Goal: Transaction & Acquisition: Purchase product/service

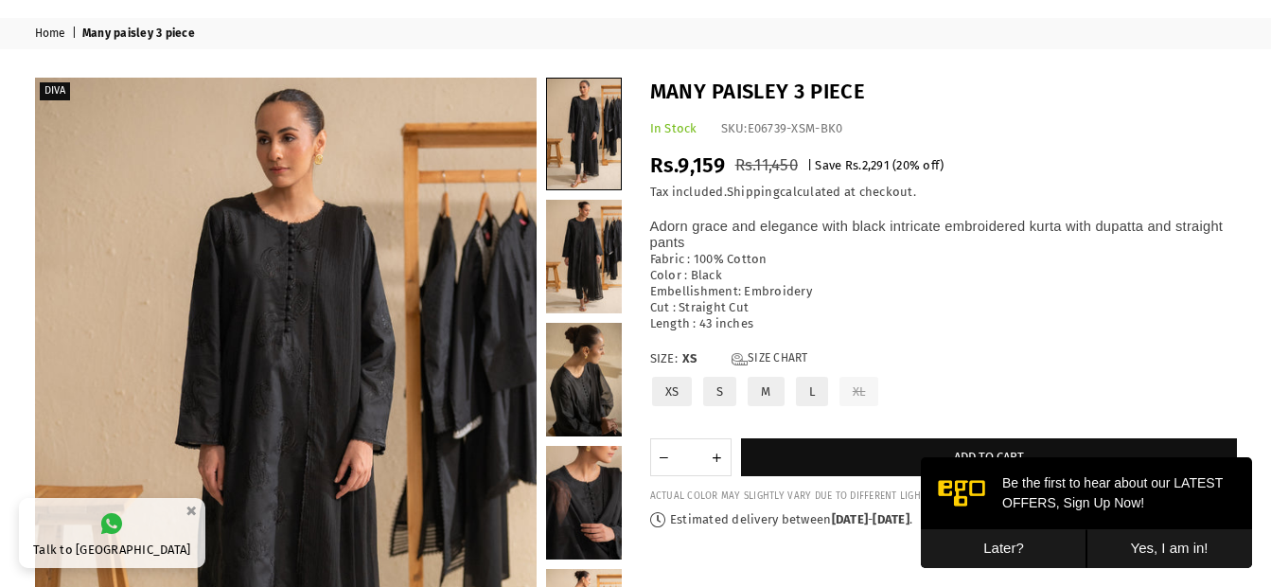
scroll to position [35, 0]
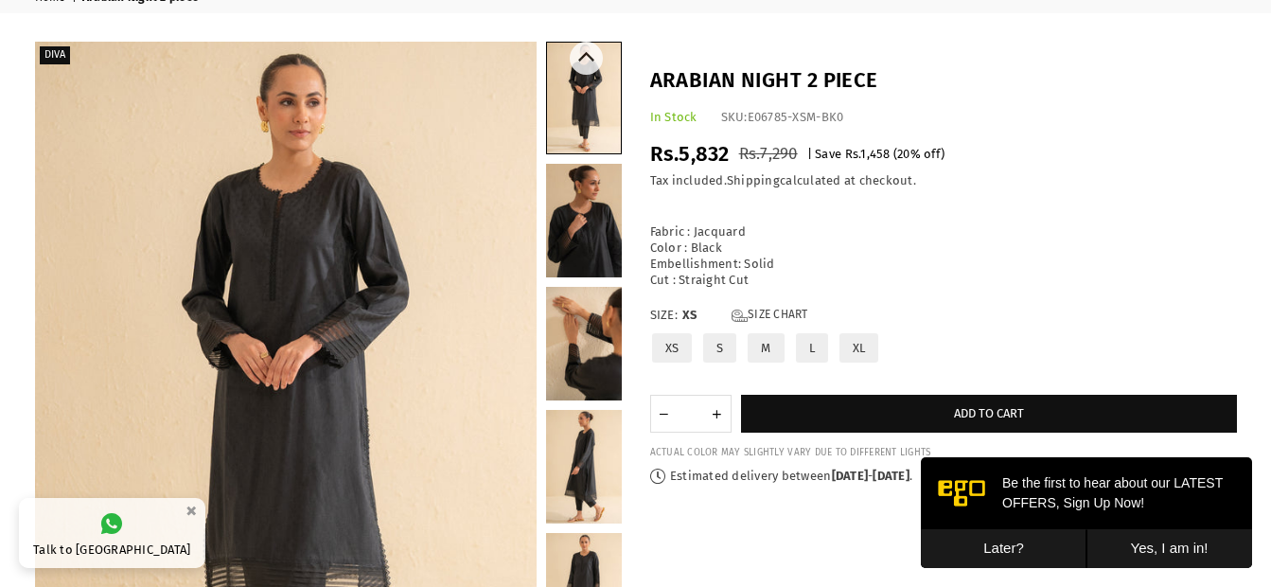
click at [606, 221] on link at bounding box center [584, 221] width 76 height 114
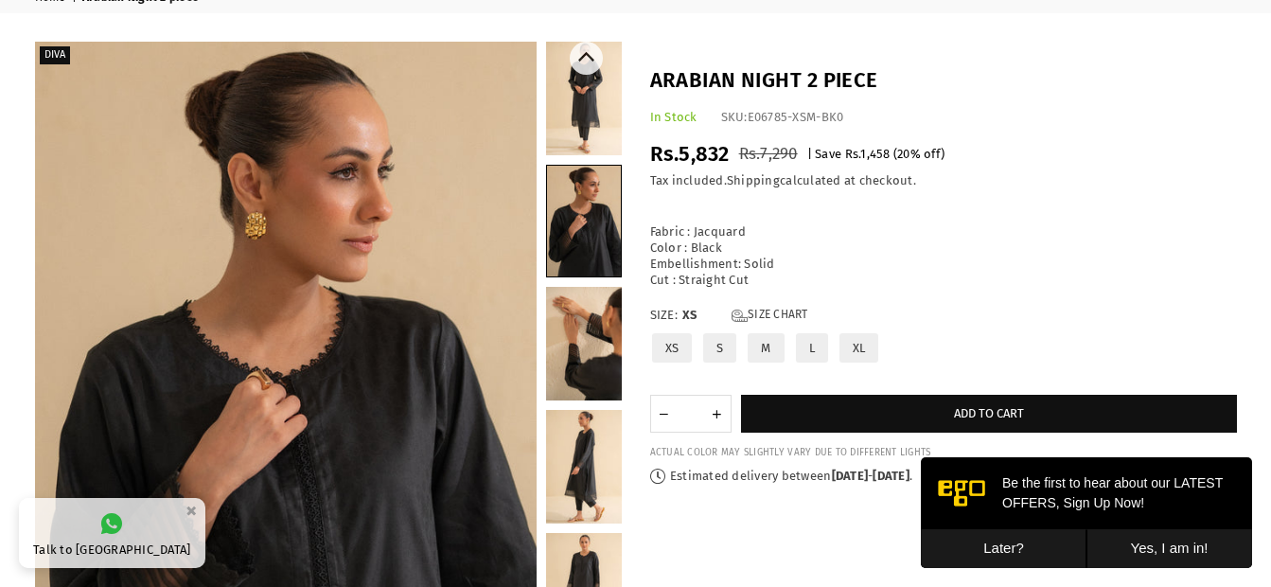
click at [592, 167] on link at bounding box center [584, 221] width 74 height 111
click at [595, 153] on link at bounding box center [584, 99] width 76 height 114
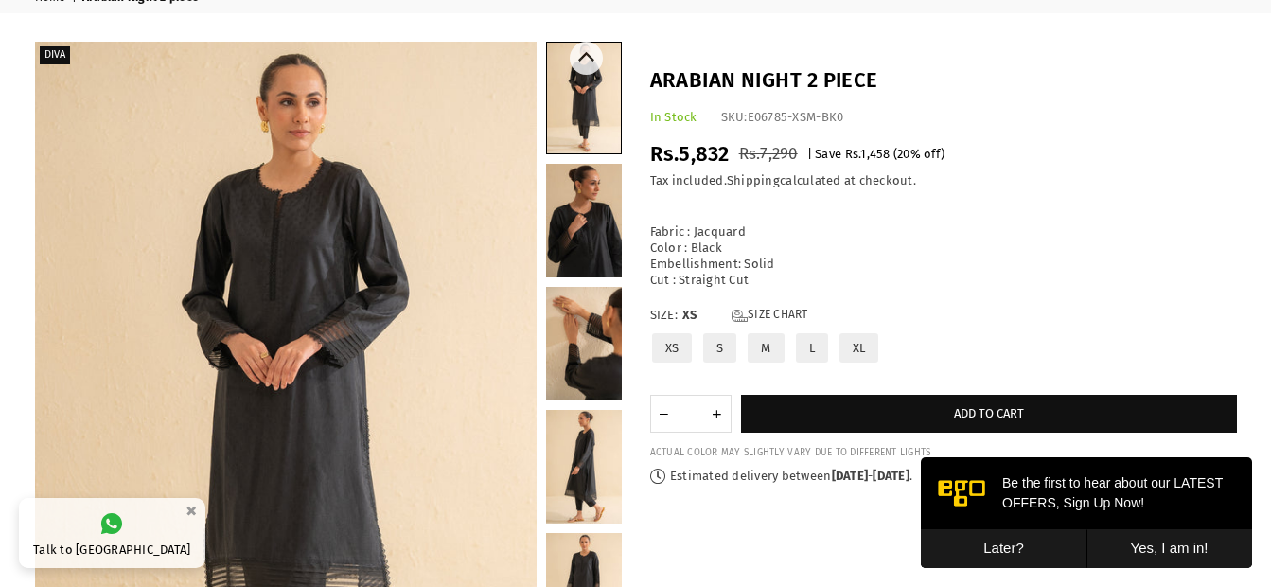
click at [595, 466] on link at bounding box center [584, 467] width 76 height 114
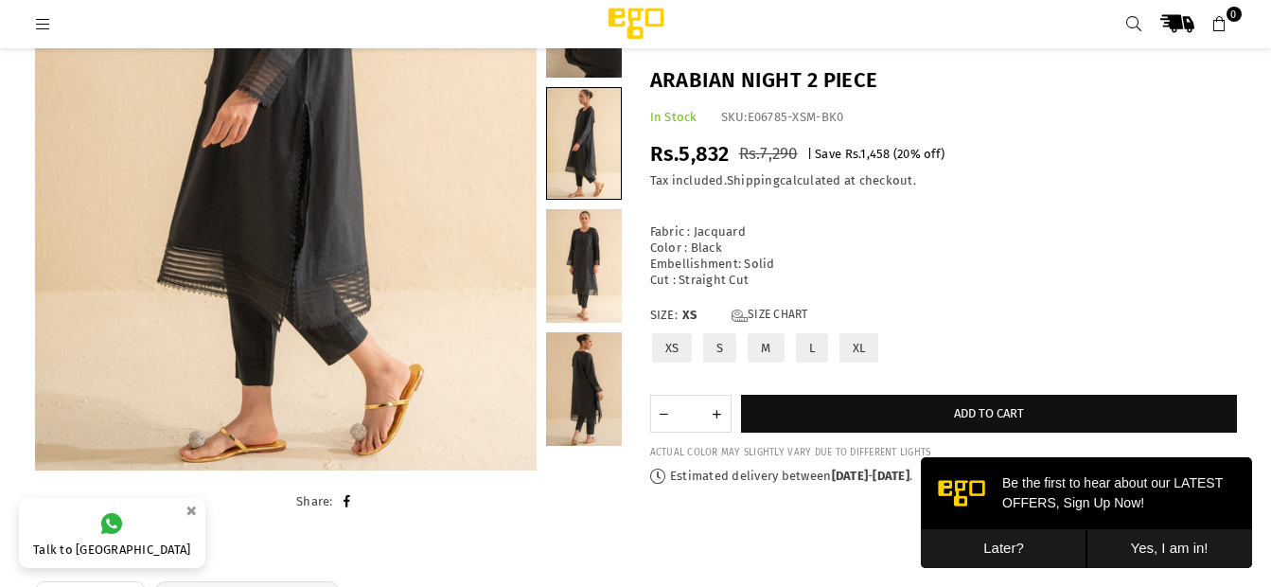
scroll to position [54, 0]
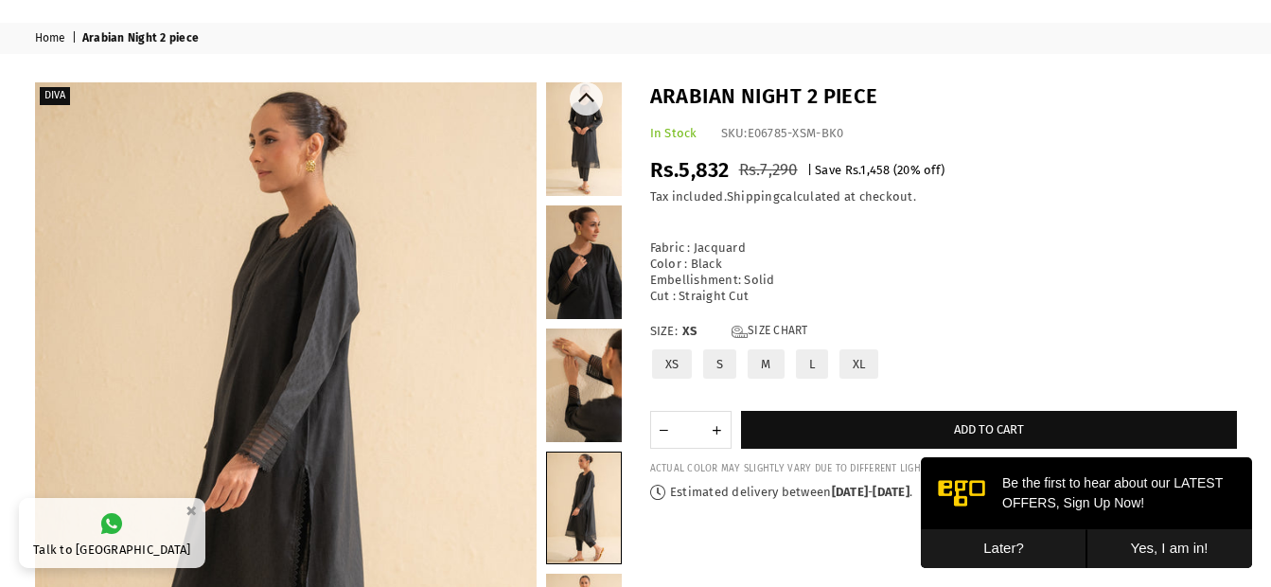
click at [586, 140] on link at bounding box center [584, 139] width 76 height 114
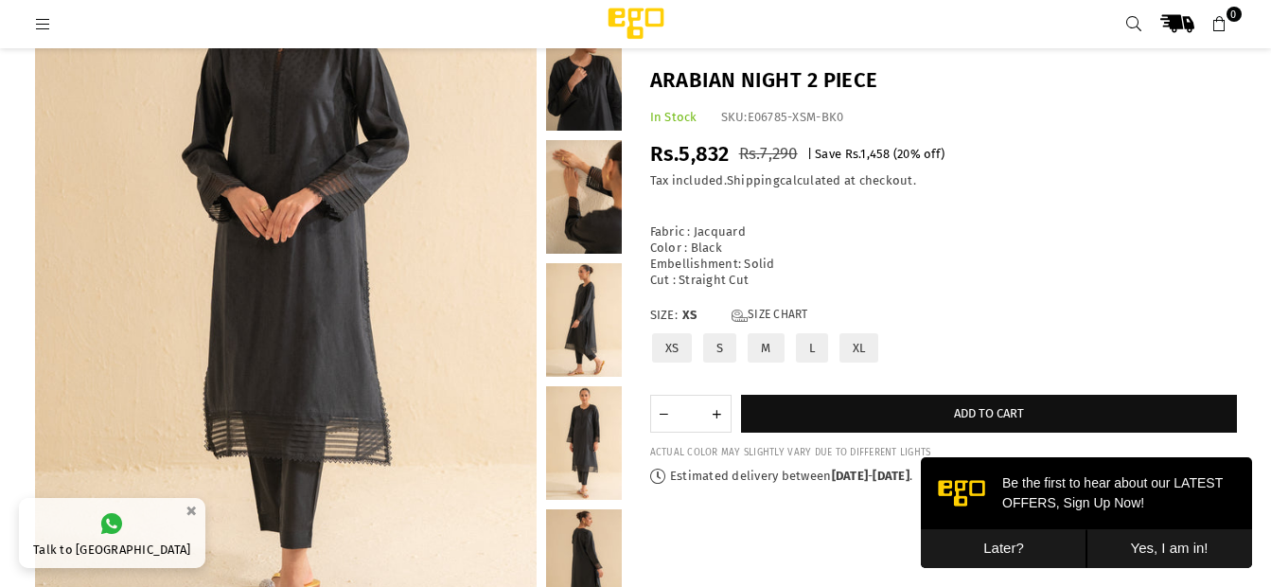
scroll to position [226, 0]
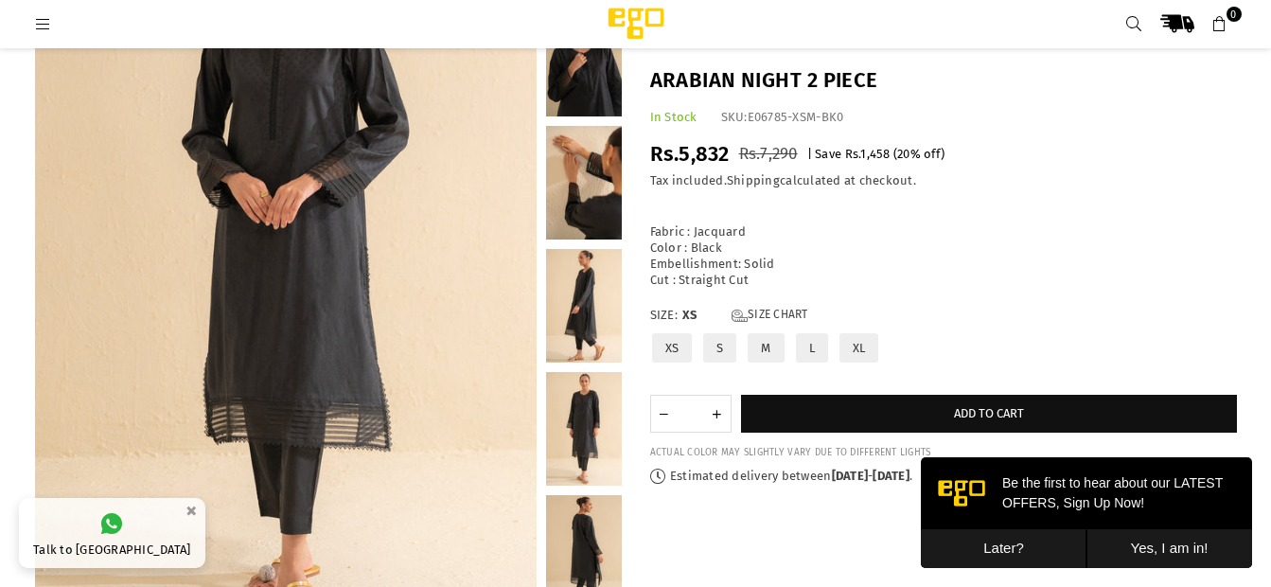
click at [580, 306] on link at bounding box center [584, 306] width 76 height 114
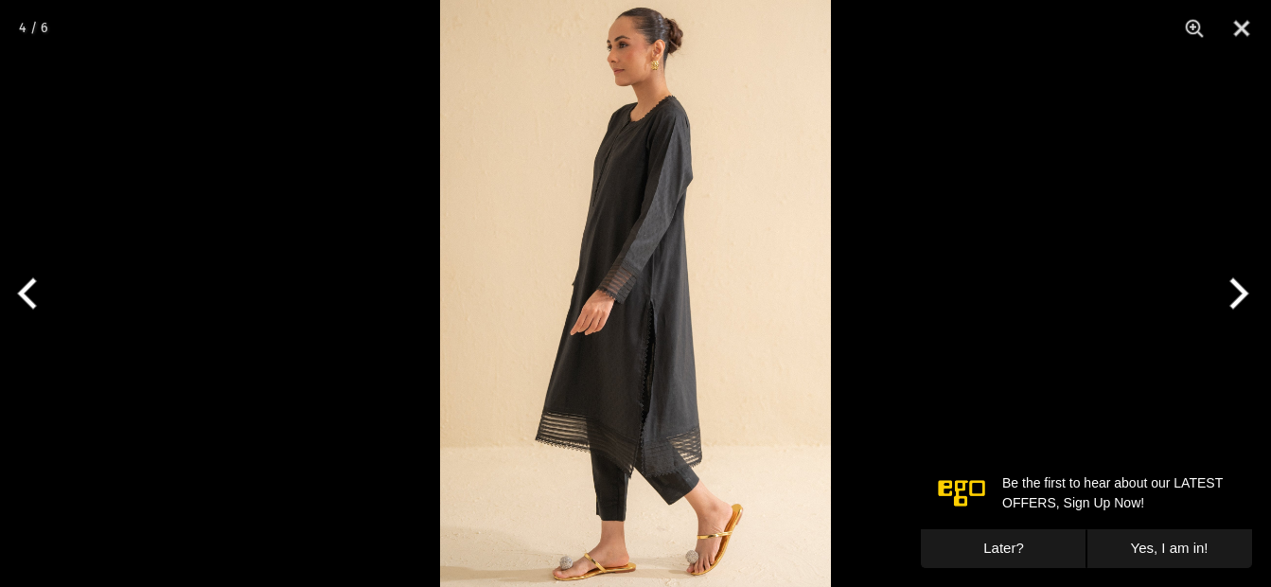
click at [576, 210] on img at bounding box center [635, 293] width 391 height 587
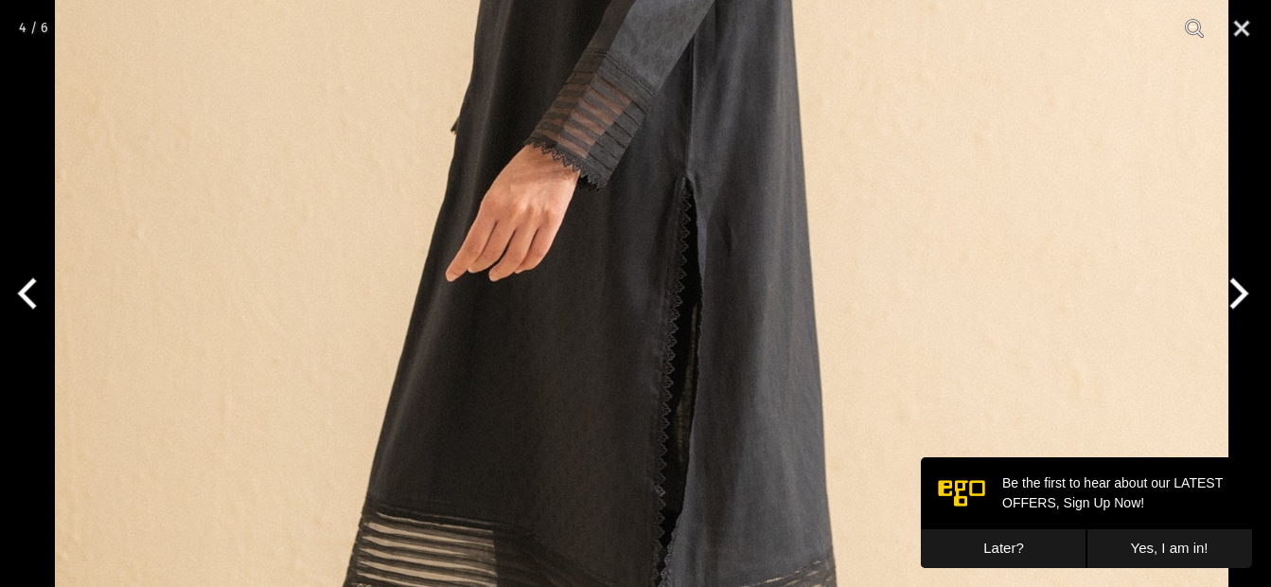
click at [655, 151] on img at bounding box center [642, 156] width 1174 height 1760
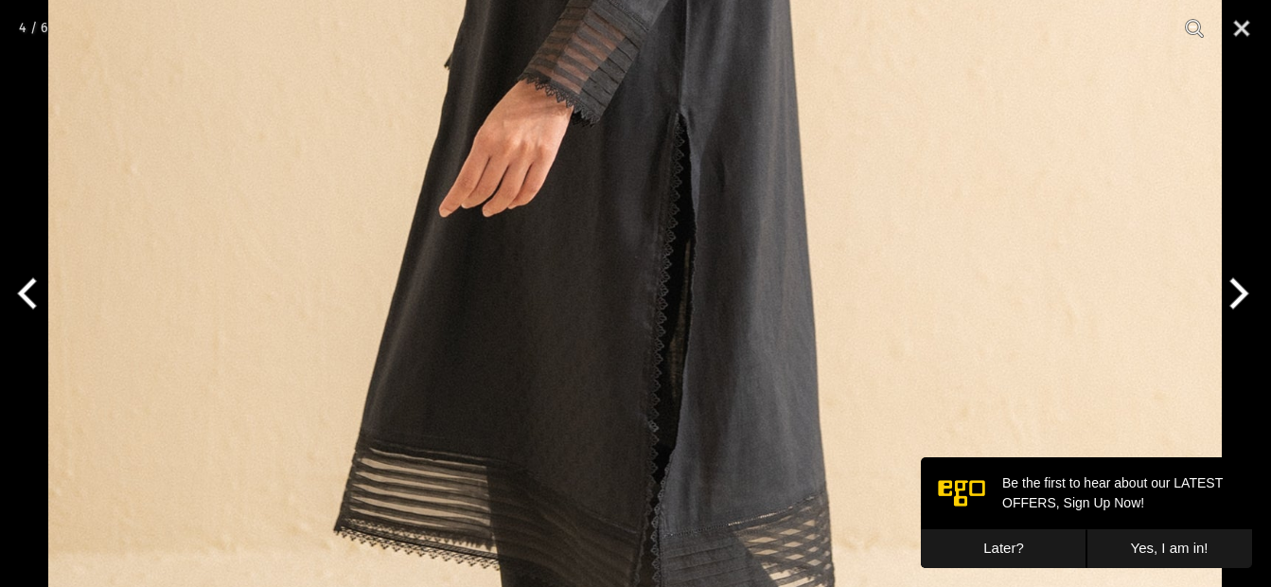
click at [645, 258] on img at bounding box center [635, 92] width 1174 height 1760
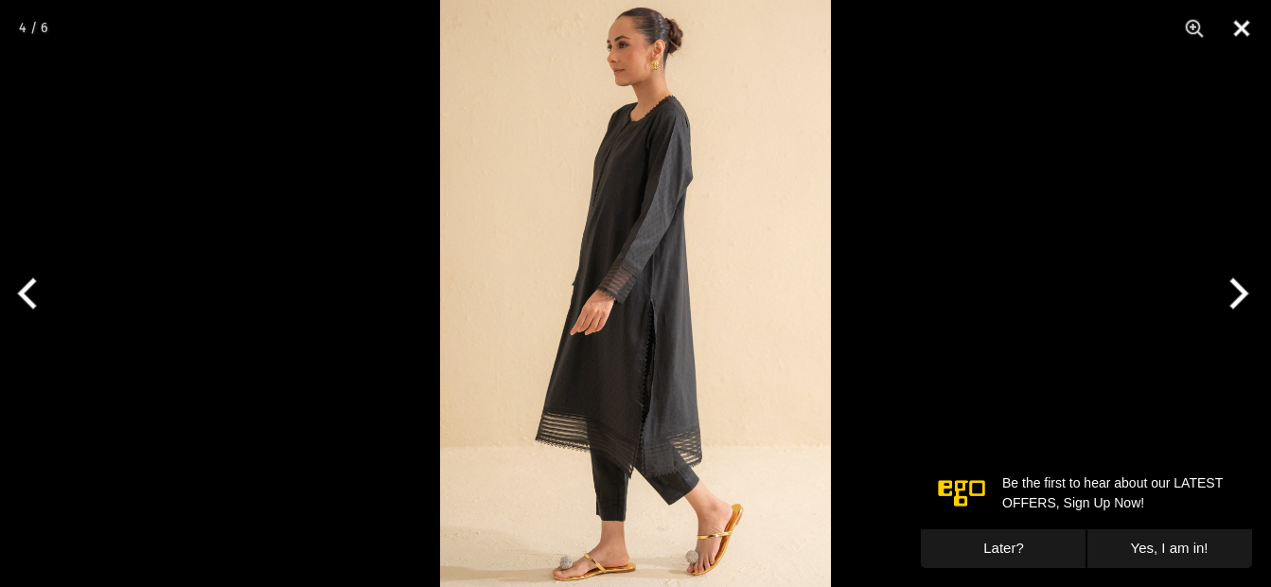
click at [1239, 22] on button "Close" at bounding box center [1241, 28] width 47 height 57
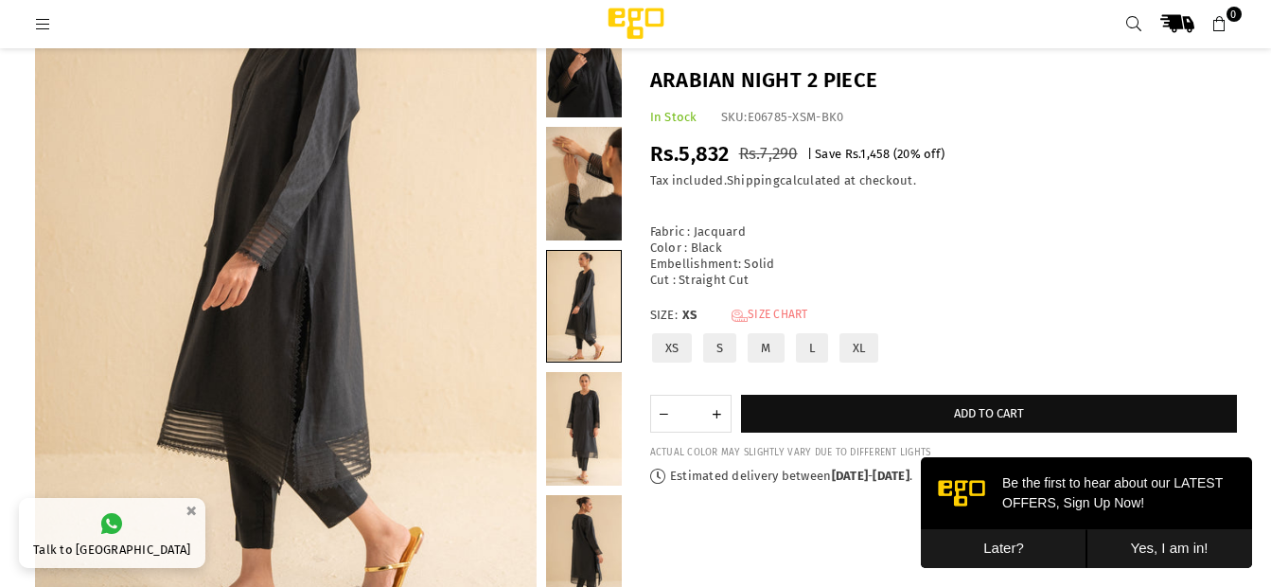
click at [772, 315] on link "Size Chart" at bounding box center [770, 316] width 77 height 16
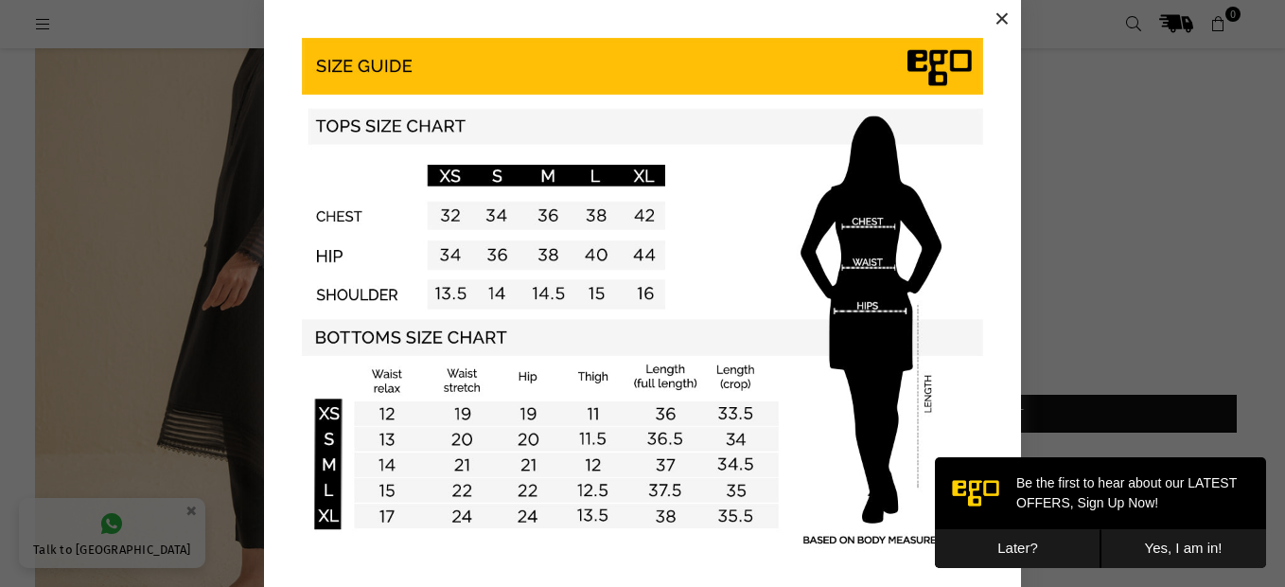
click at [1175, 156] on div "×" at bounding box center [643, 305] width 1270 height 610
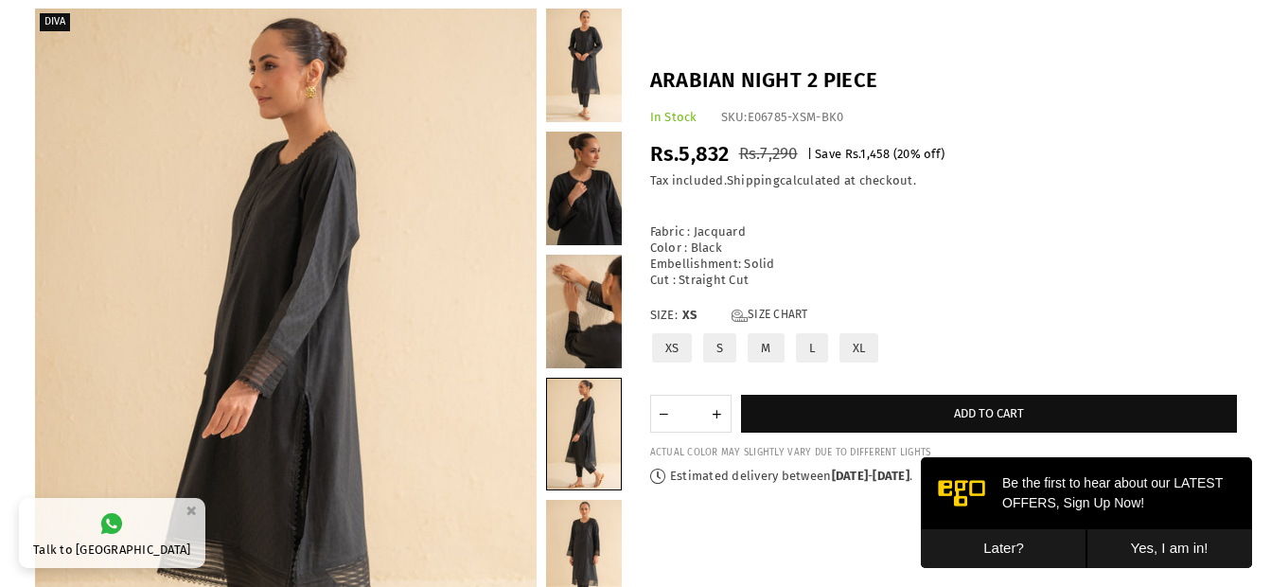
scroll to position [108, 0]
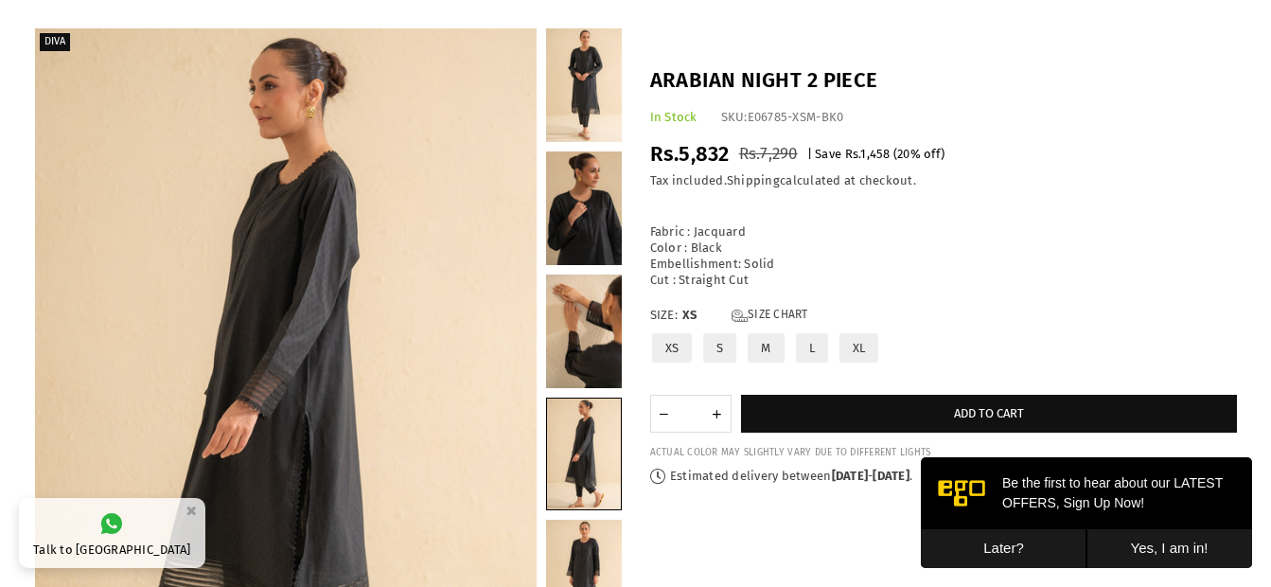
click at [807, 351] on label "L" at bounding box center [812, 347] width 36 height 33
click at [601, 79] on link at bounding box center [584, 85] width 76 height 114
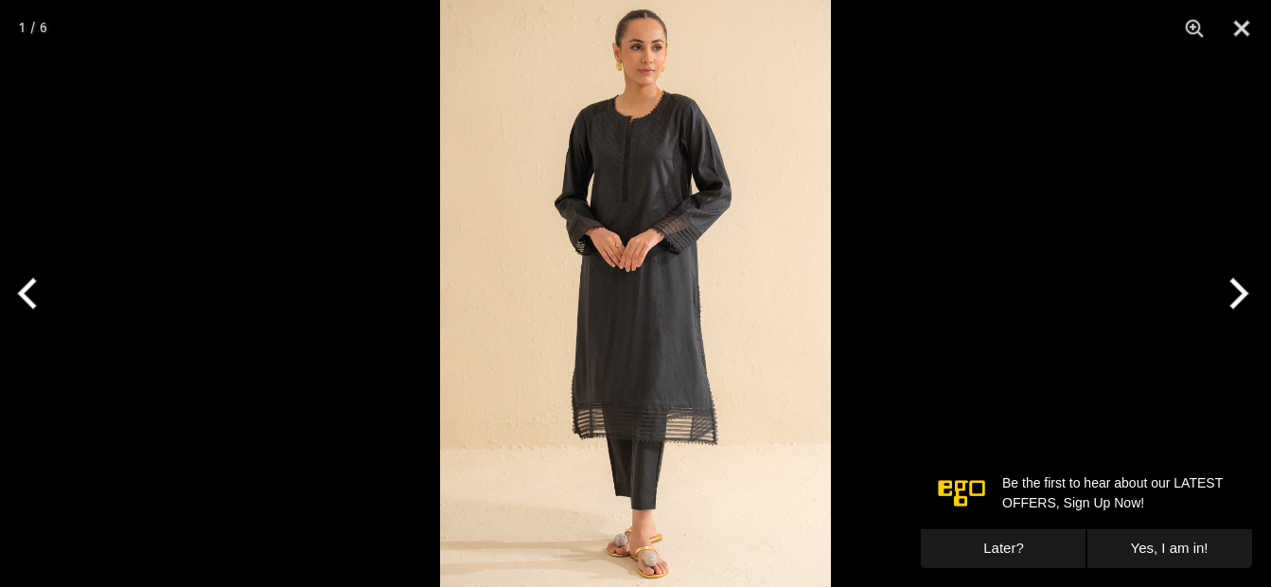
click at [658, 239] on img at bounding box center [635, 293] width 391 height 587
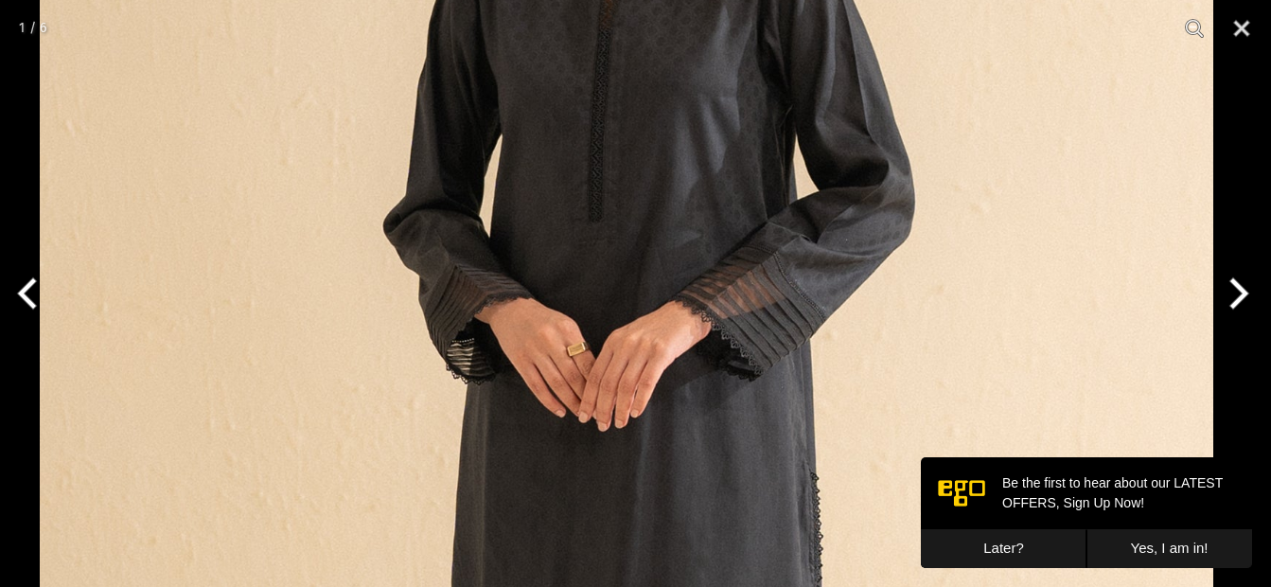
click at [663, 225] on img at bounding box center [627, 496] width 1174 height 1760
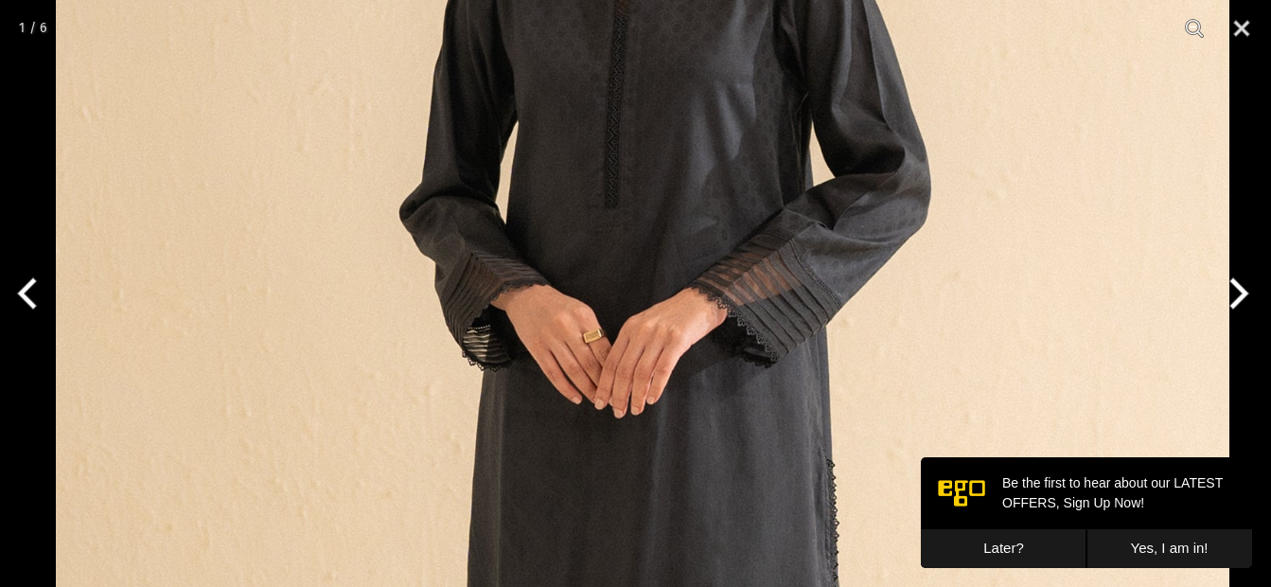
click at [639, 140] on img at bounding box center [643, 482] width 1174 height 1760
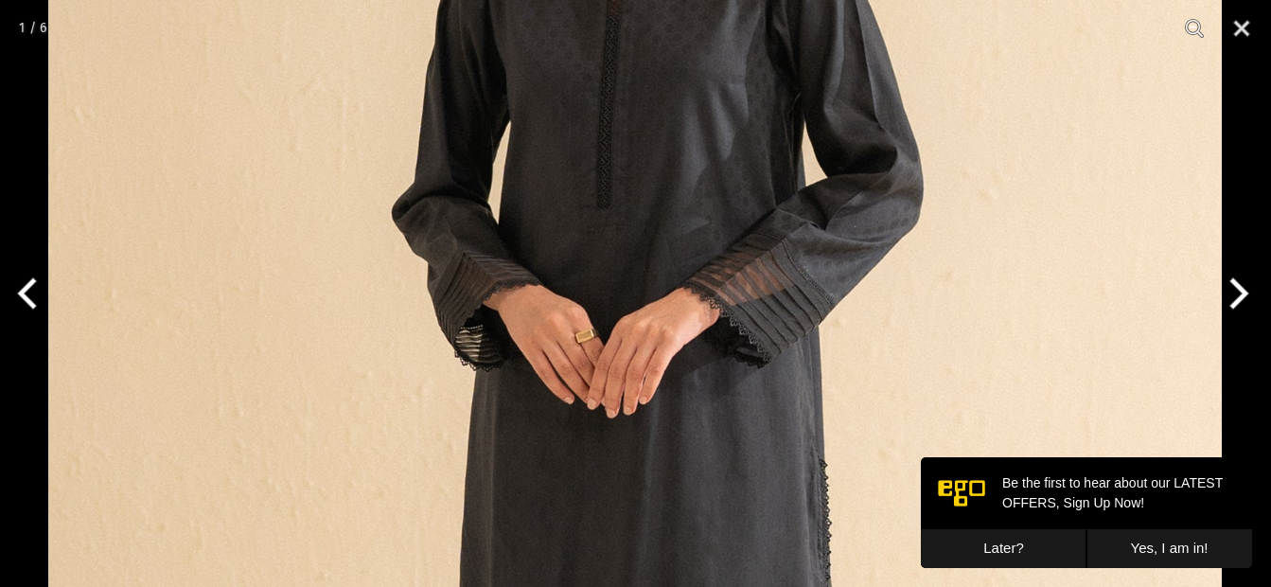
click at [893, 255] on img at bounding box center [635, 482] width 1174 height 1760
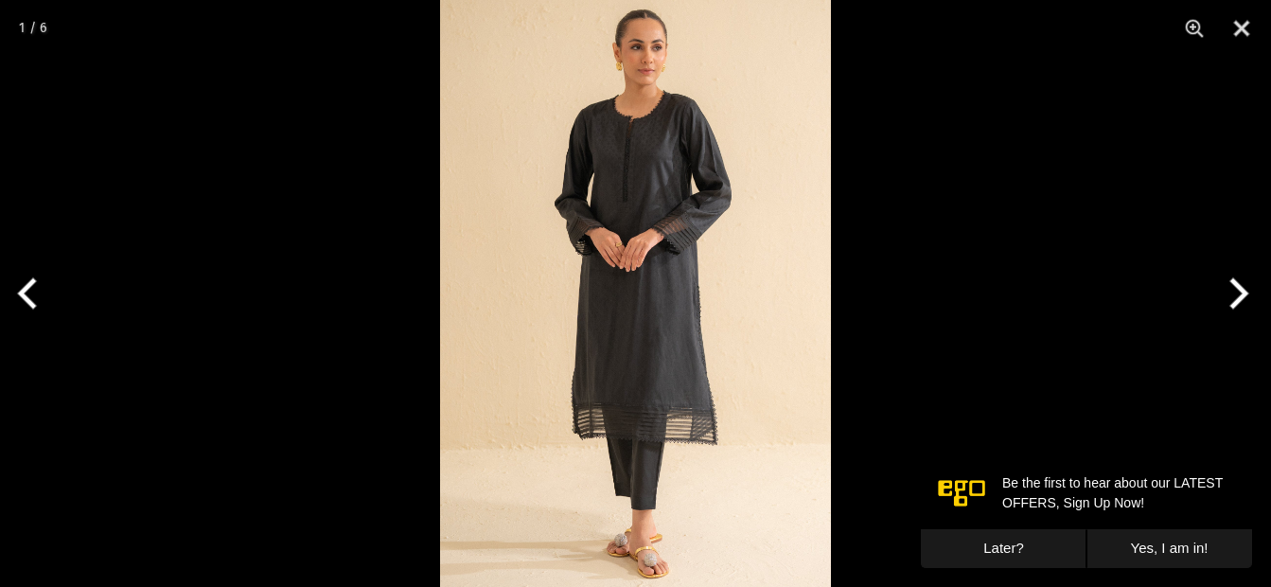
click at [1218, 170] on div at bounding box center [635, 293] width 1271 height 587
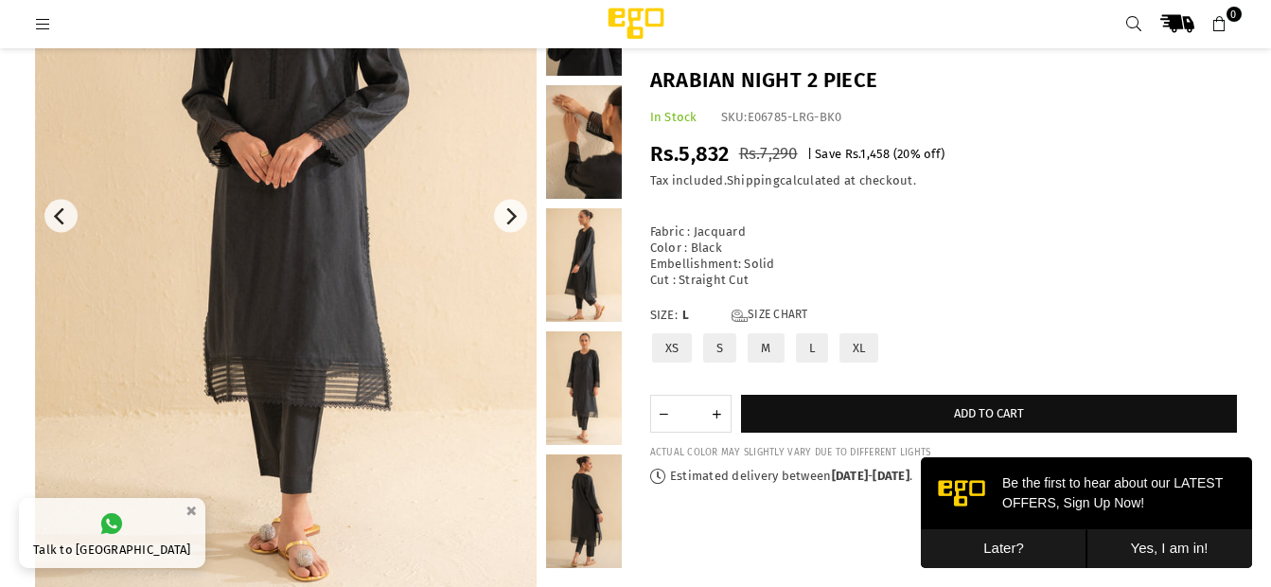
scroll to position [87, 0]
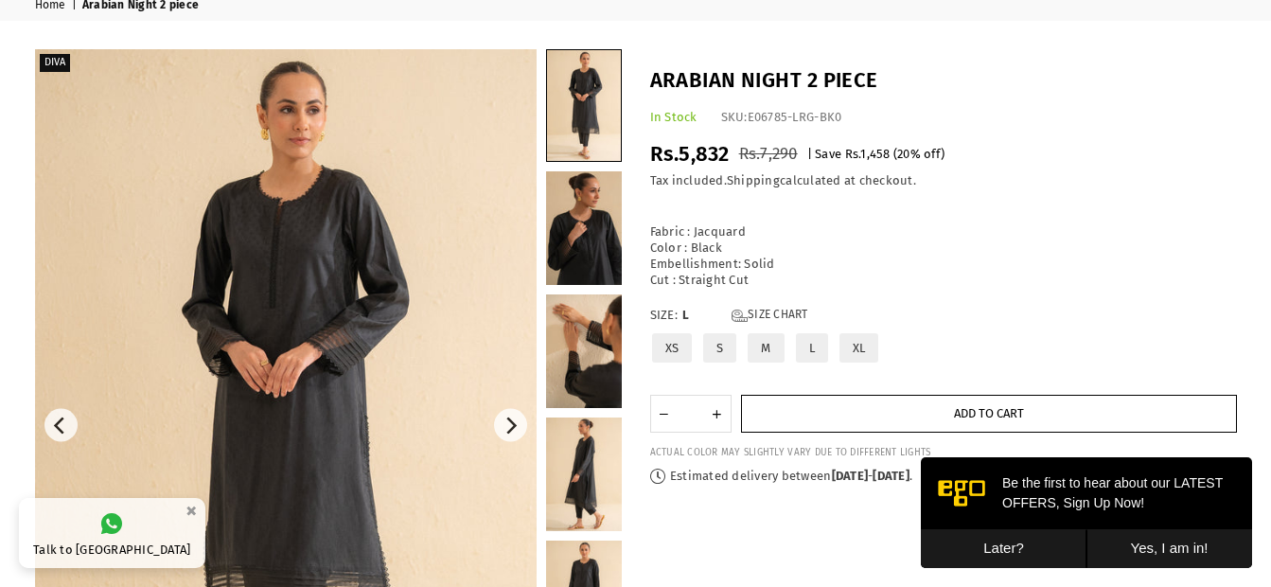
click at [898, 405] on button "Add to cart" at bounding box center [989, 414] width 496 height 38
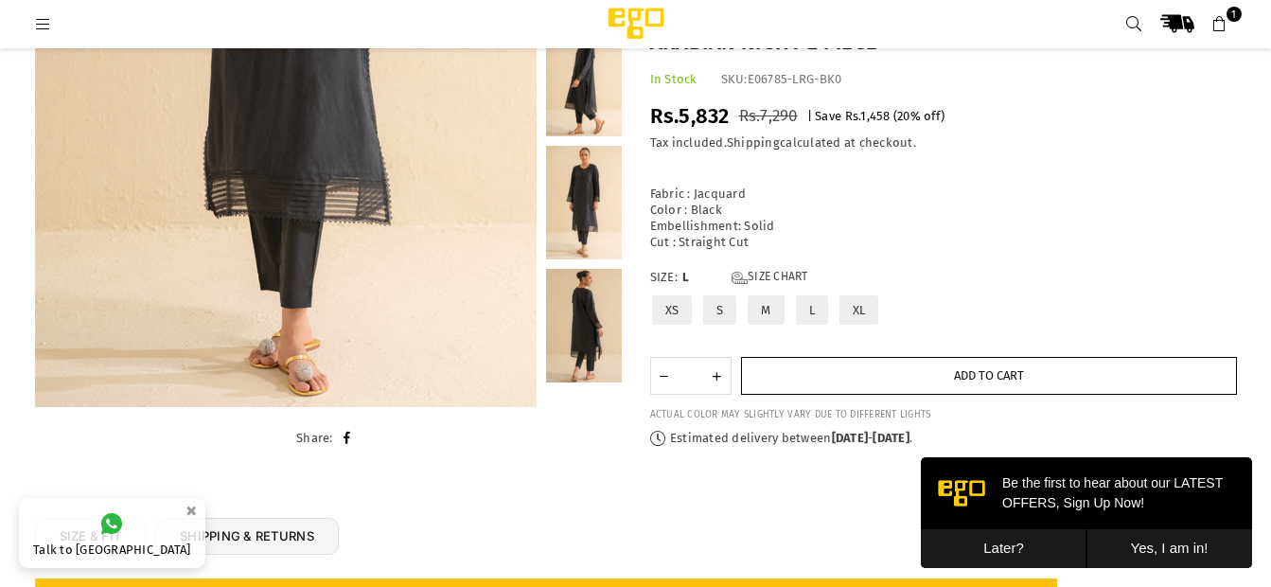
scroll to position [0, 0]
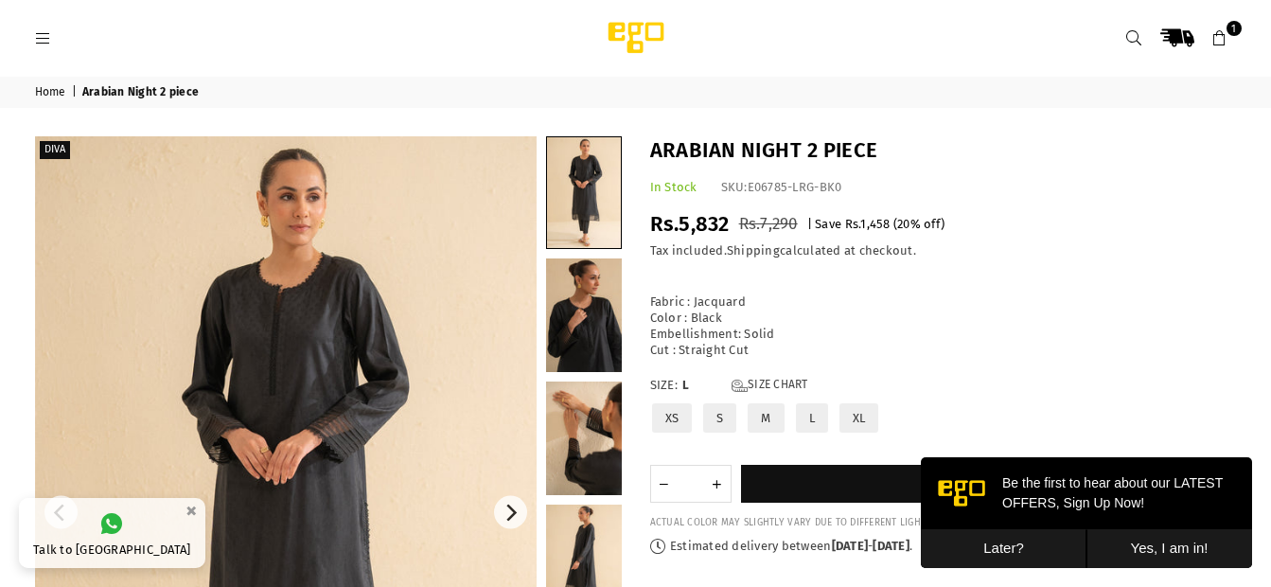
click at [1226, 36] on icon at bounding box center [1219, 38] width 17 height 17
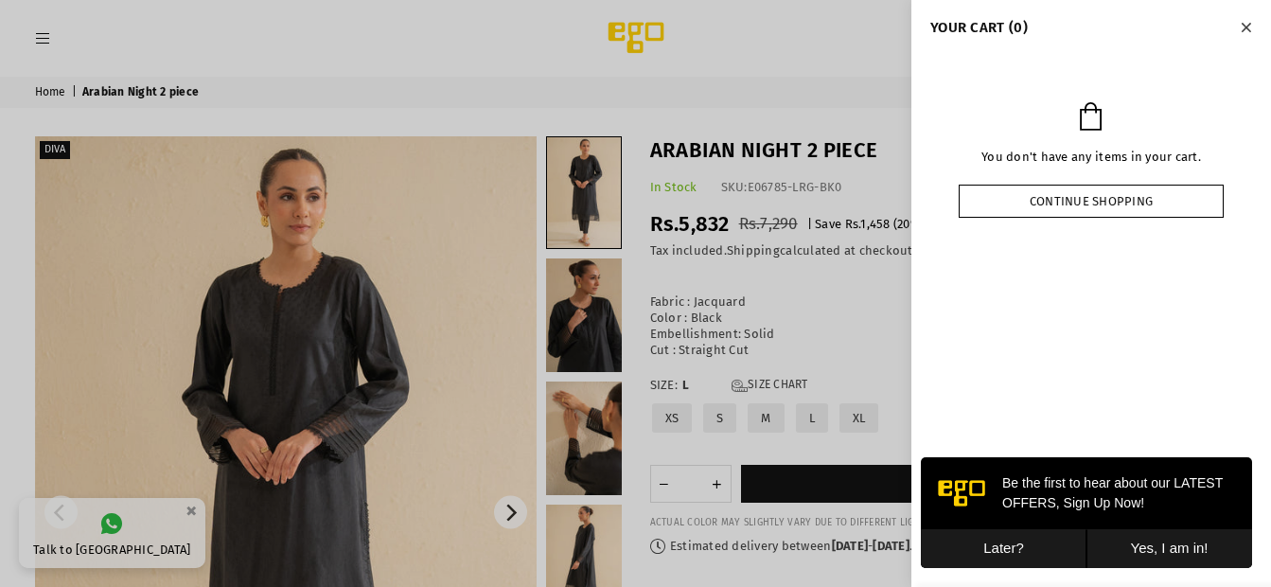
click at [1110, 205] on link "Continue shopping" at bounding box center [1091, 201] width 265 height 33
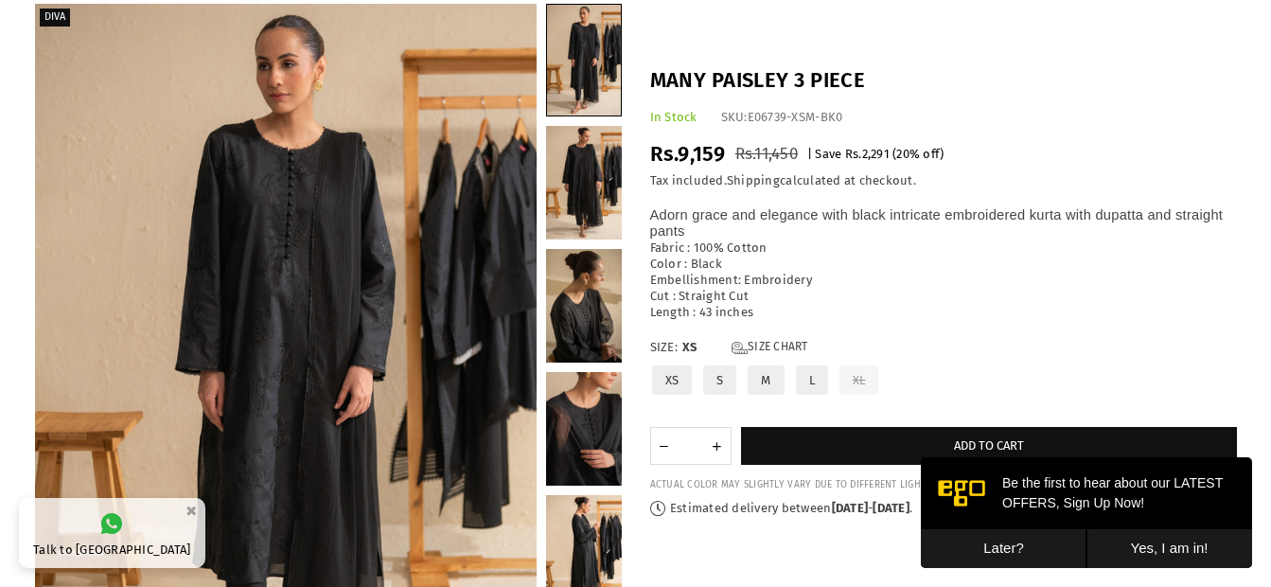
scroll to position [99, 0]
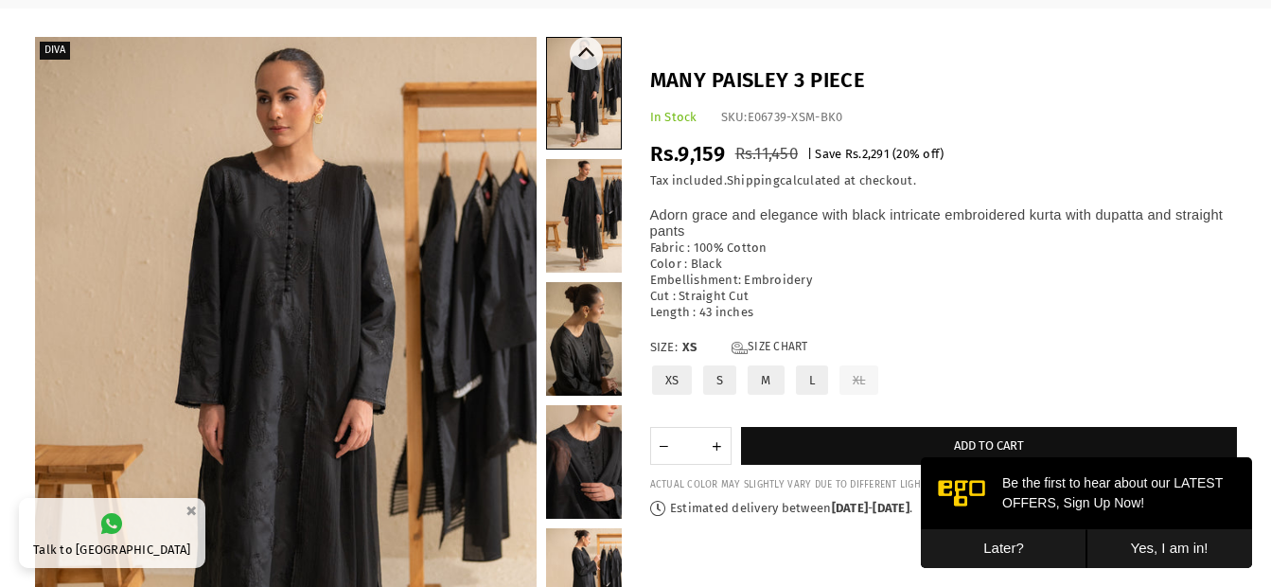
click at [603, 203] on link at bounding box center [584, 216] width 76 height 114
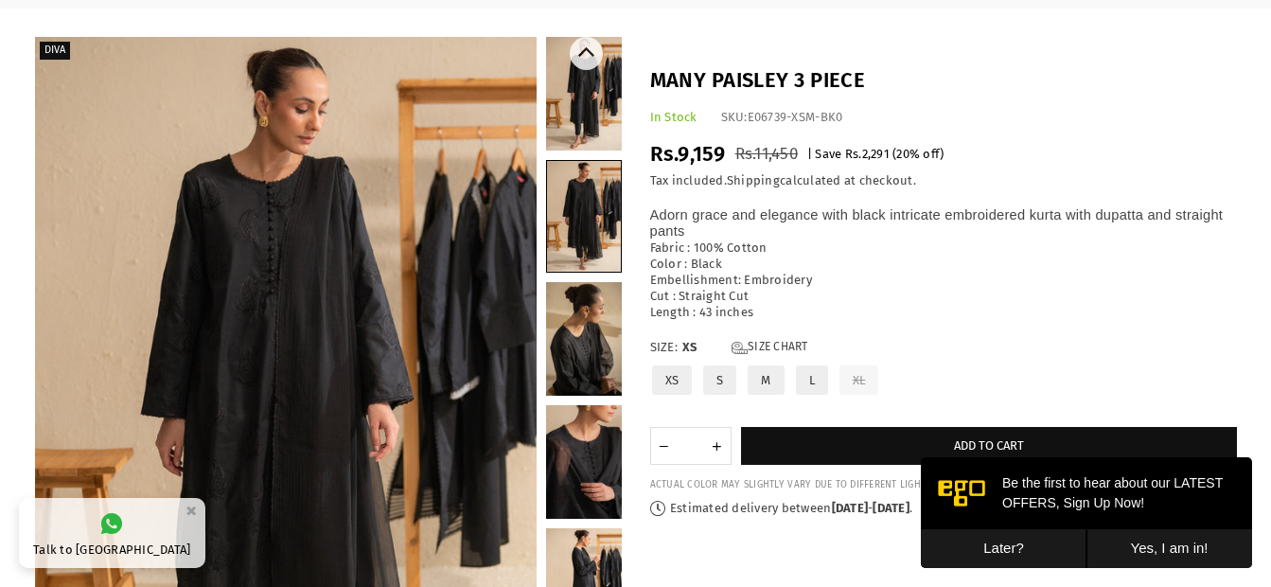
click at [584, 311] on link at bounding box center [584, 339] width 76 height 114
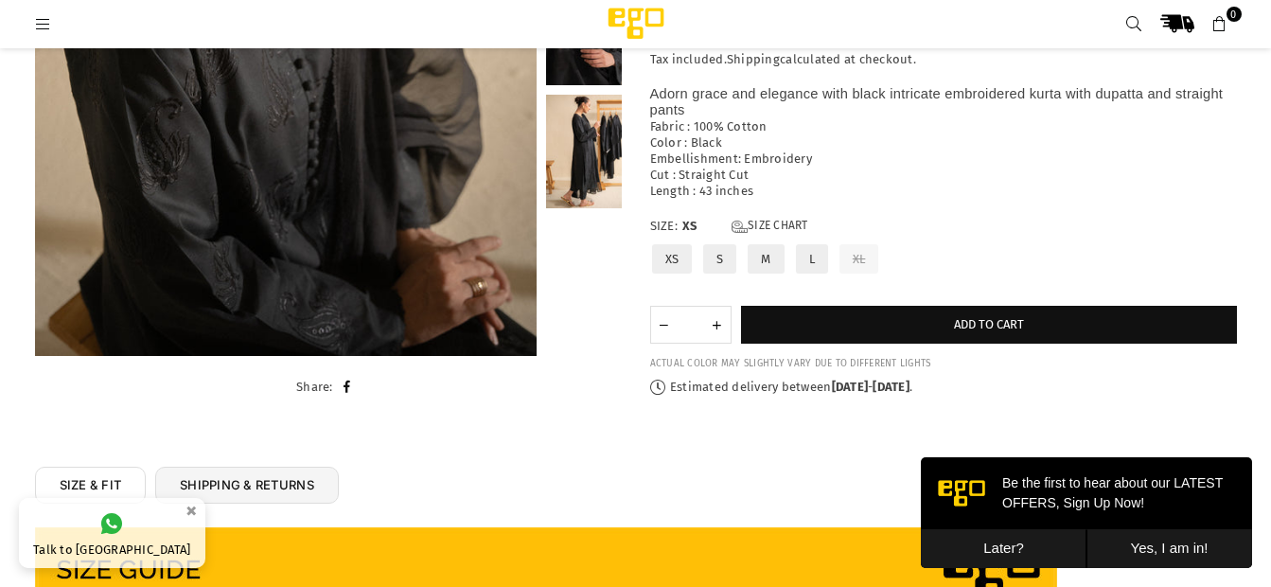
scroll to position [112, 0]
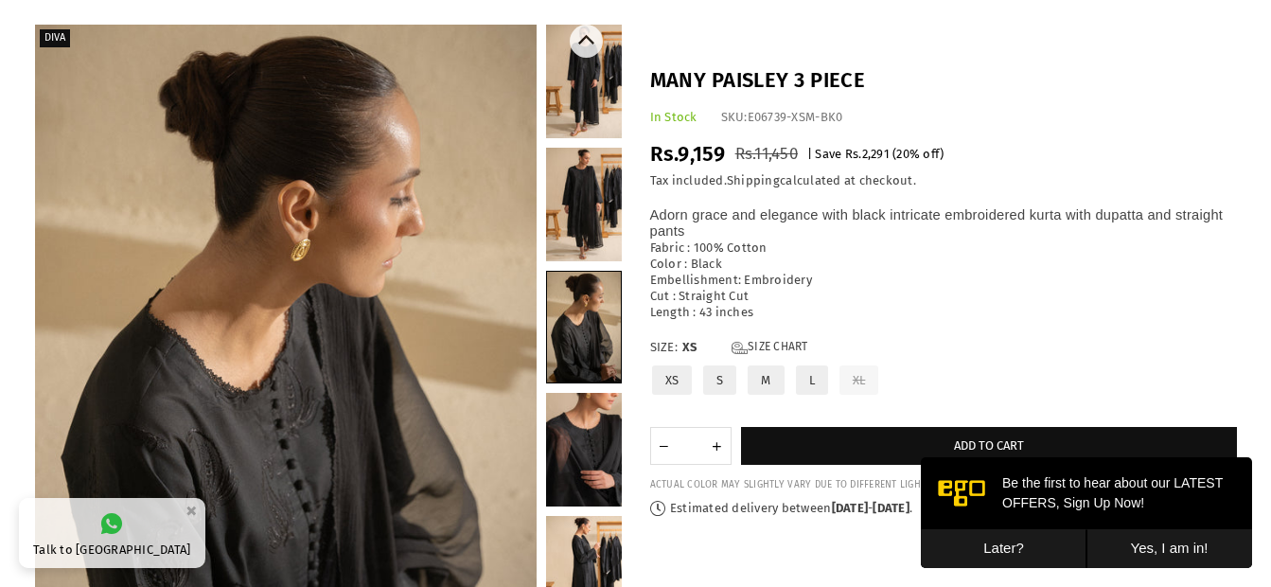
click at [596, 80] on link at bounding box center [584, 82] width 76 height 114
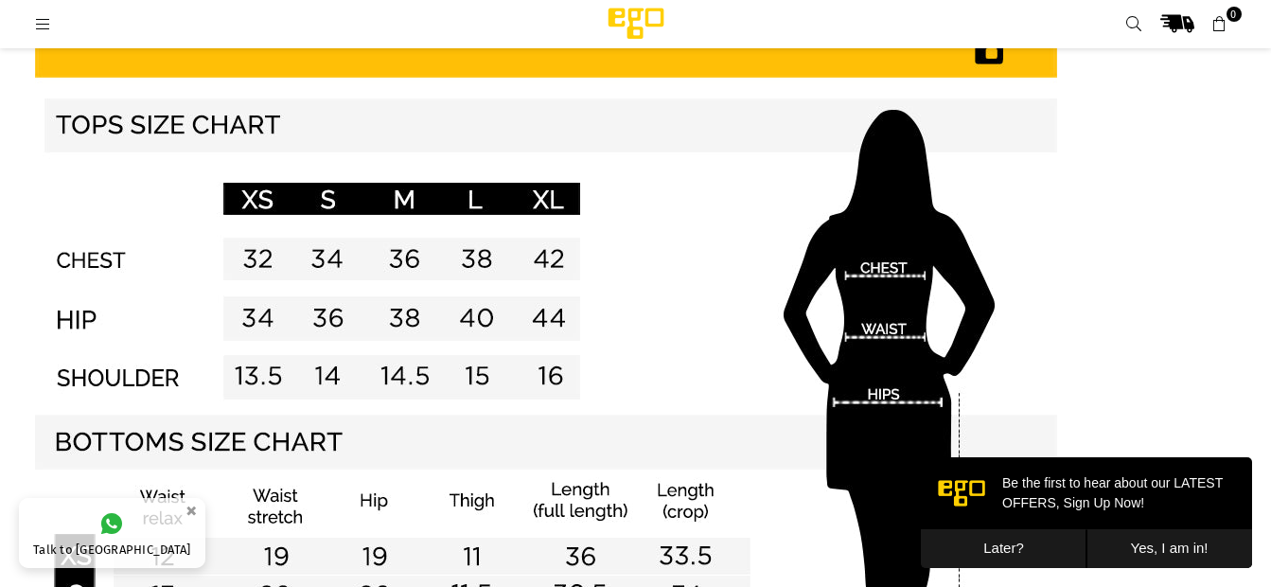
scroll to position [1605, 0]
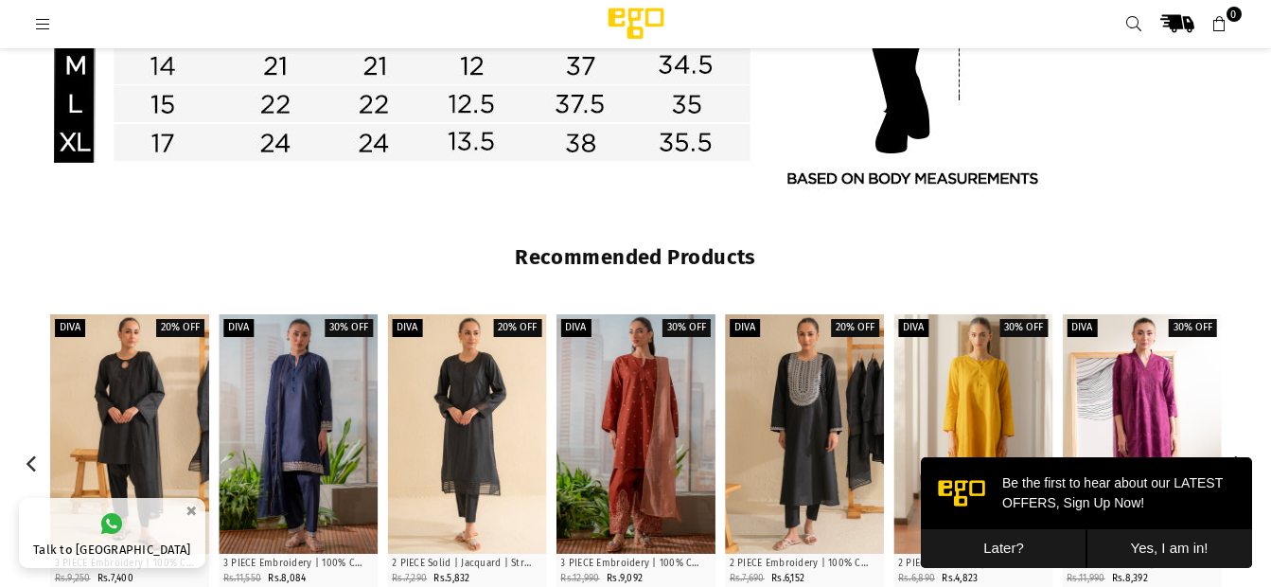
click at [109, 388] on div at bounding box center [129, 433] width 159 height 239
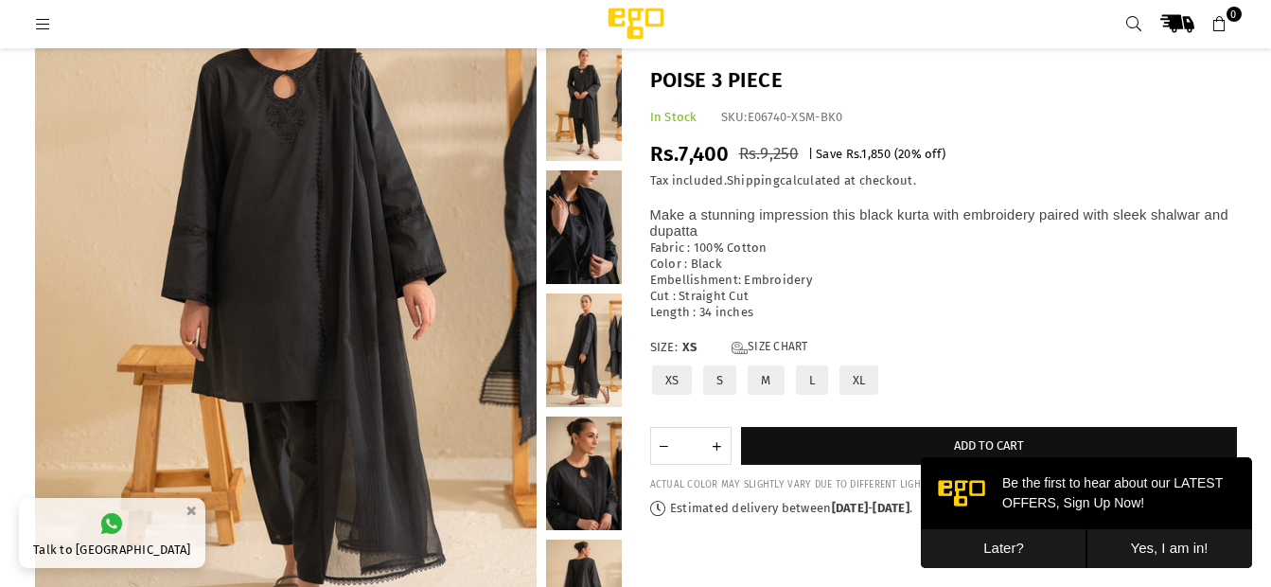
scroll to position [191, 0]
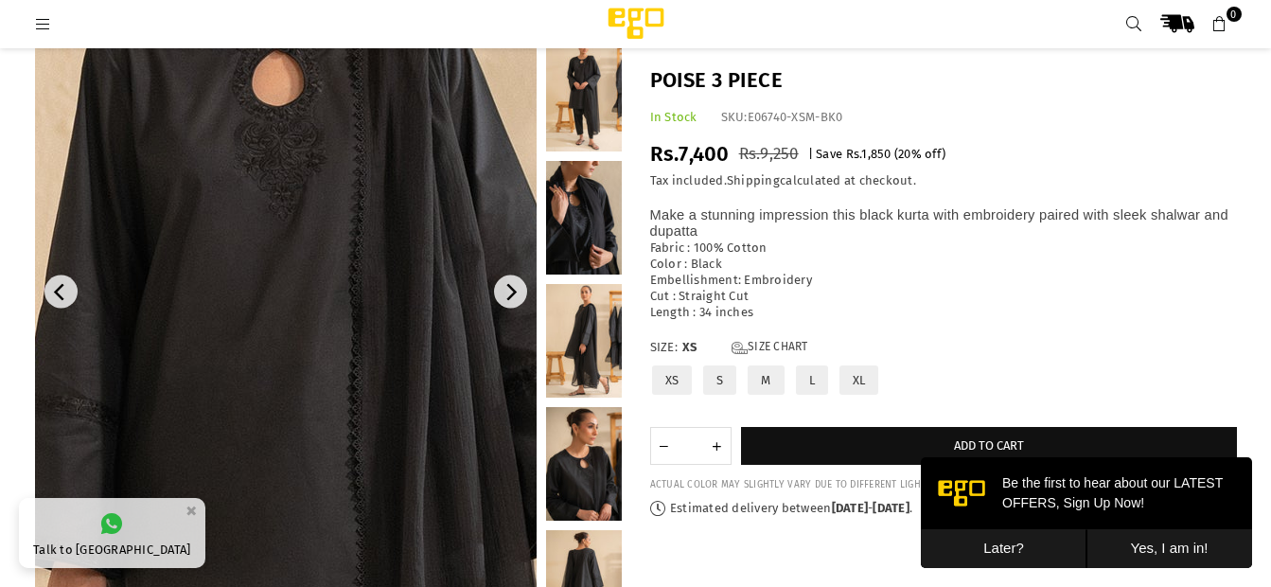
click at [290, 75] on img at bounding box center [280, 566] width 1136 height 1704
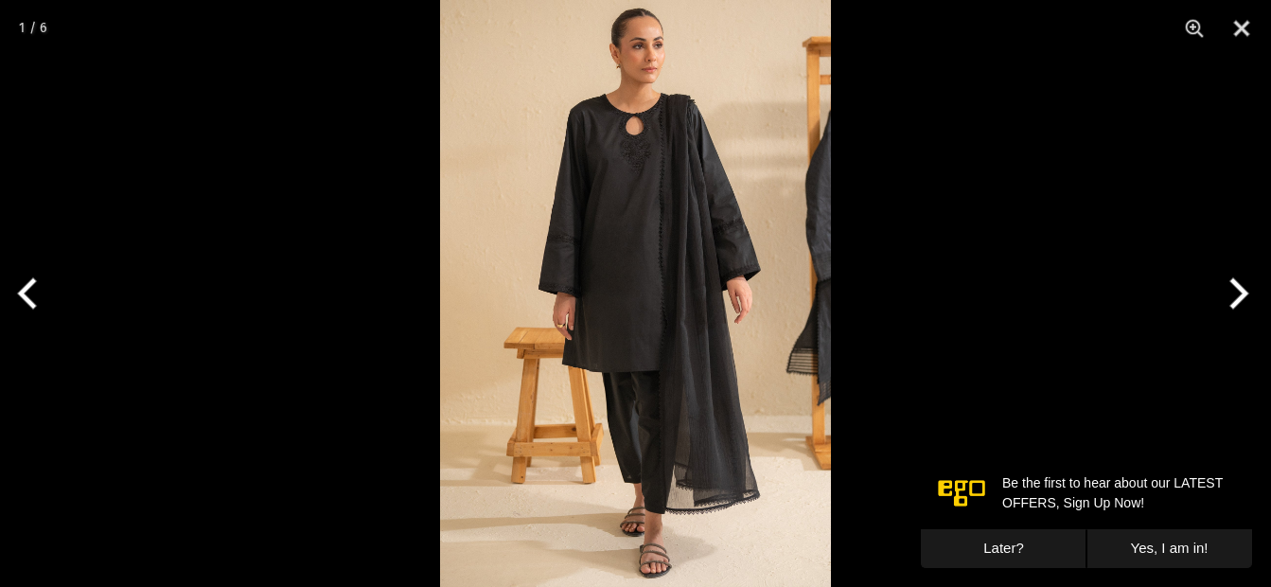
click at [664, 150] on img at bounding box center [635, 293] width 391 height 587
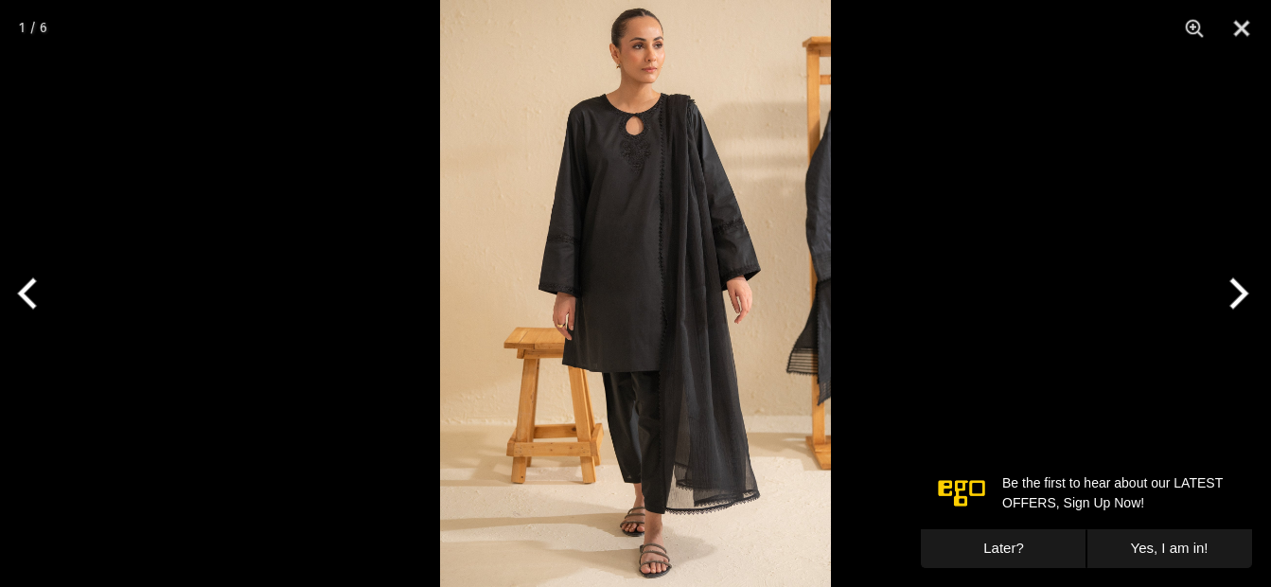
click at [1105, 77] on div at bounding box center [635, 293] width 1271 height 587
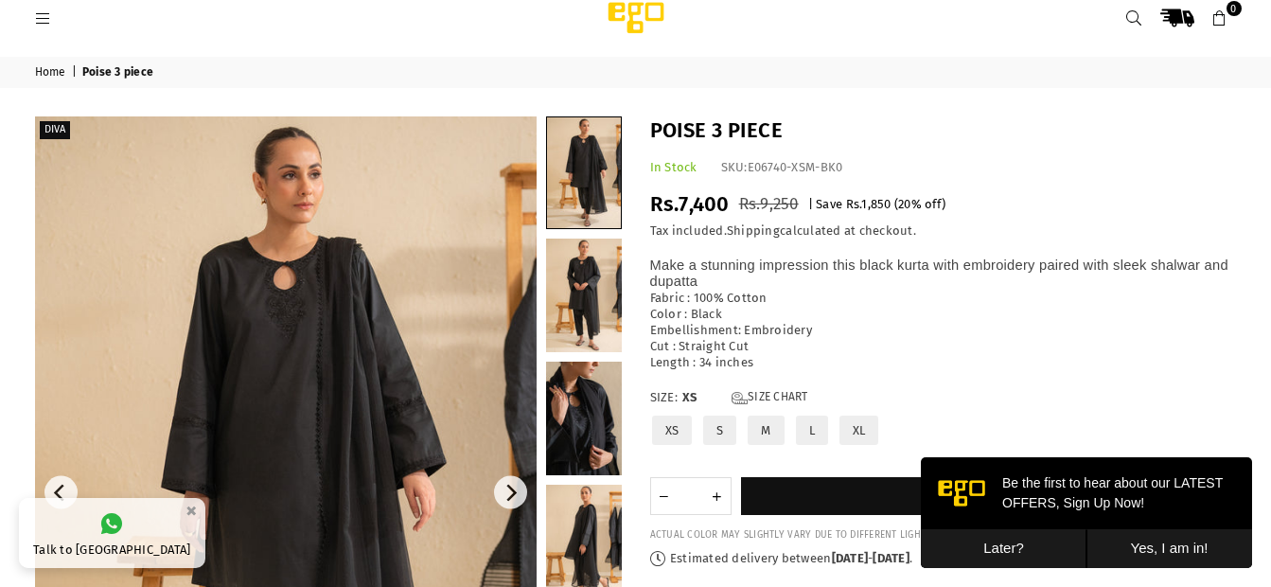
scroll to position [25, 0]
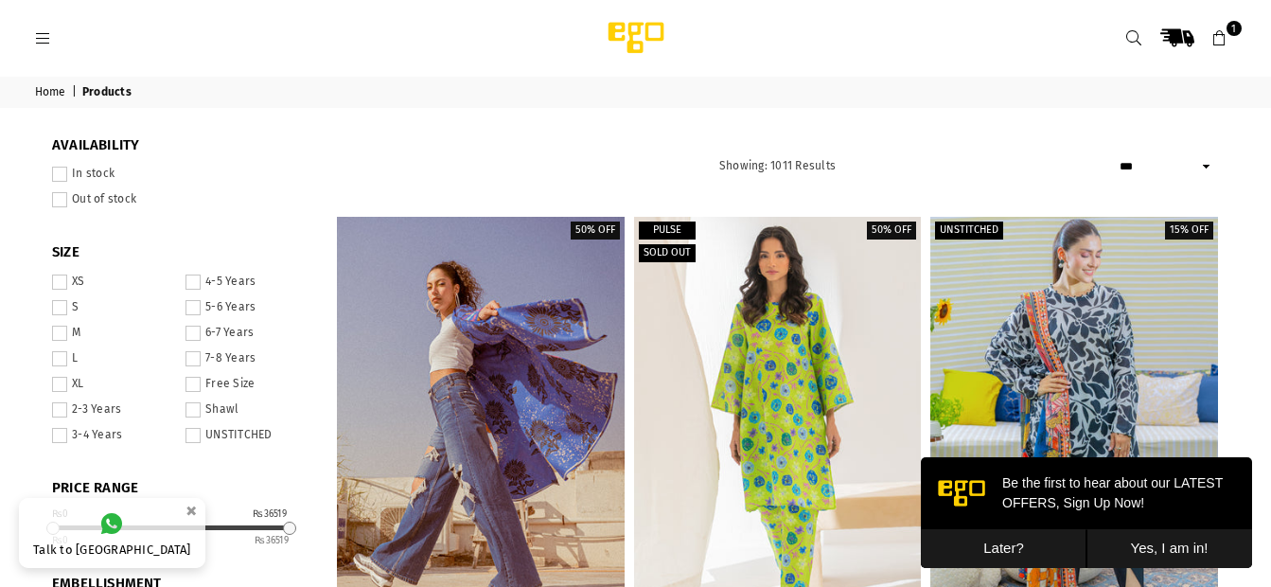
click at [1228, 34] on icon at bounding box center [1219, 38] width 17 height 17
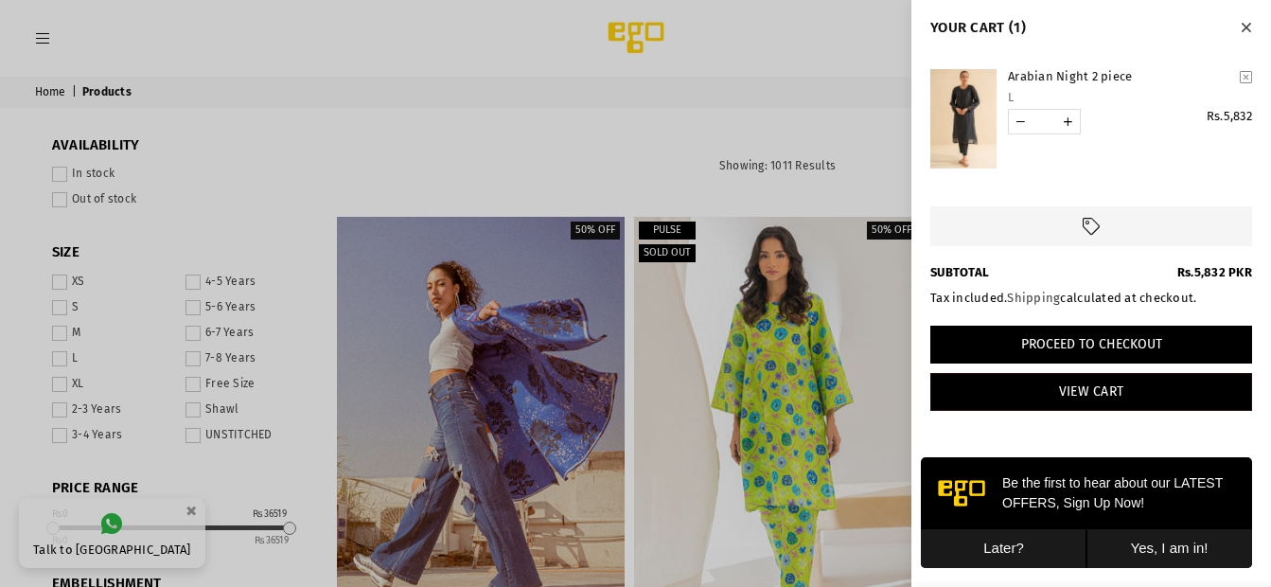
click at [1067, 353] on button "Proceed to Checkout" at bounding box center [1091, 345] width 322 height 38
